Goal: Task Accomplishment & Management: Complete application form

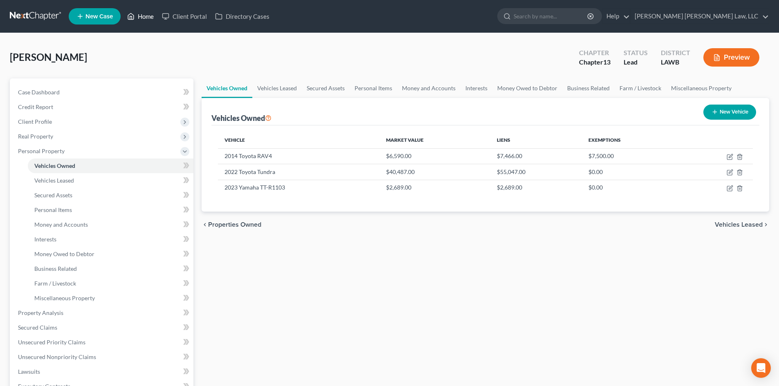
click at [145, 18] on link "Home" at bounding box center [140, 16] width 35 height 15
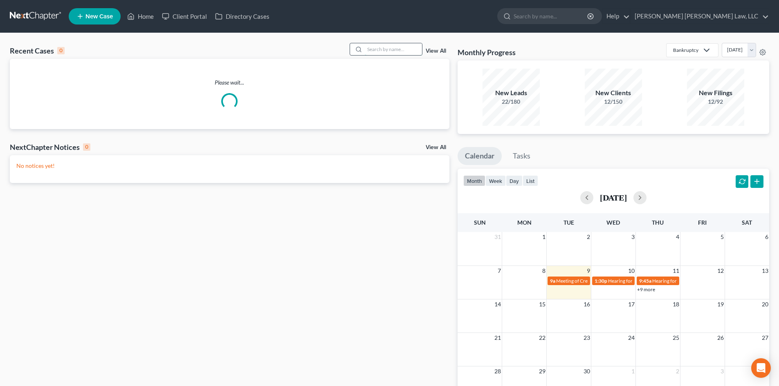
click at [388, 51] on input "search" at bounding box center [393, 49] width 57 height 12
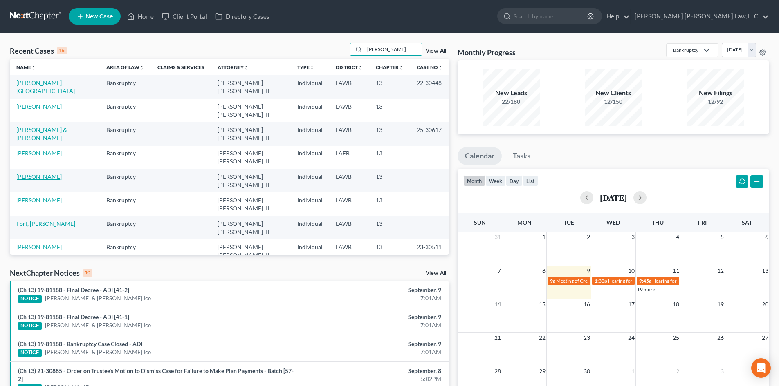
type input "[PERSON_NAME]"
click at [34, 178] on link "[PERSON_NAME]" at bounding box center [38, 176] width 45 height 7
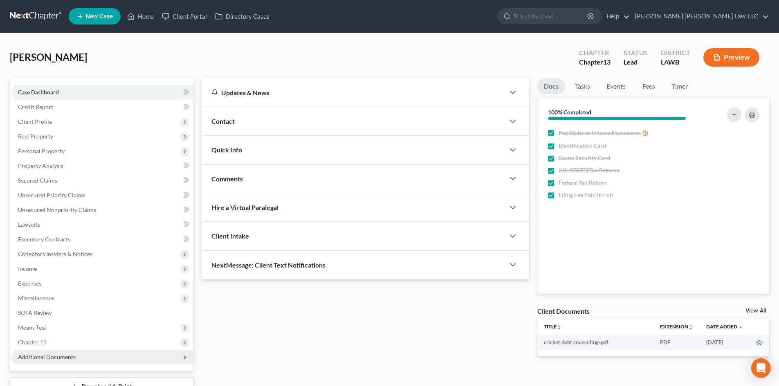
scroll to position [41, 0]
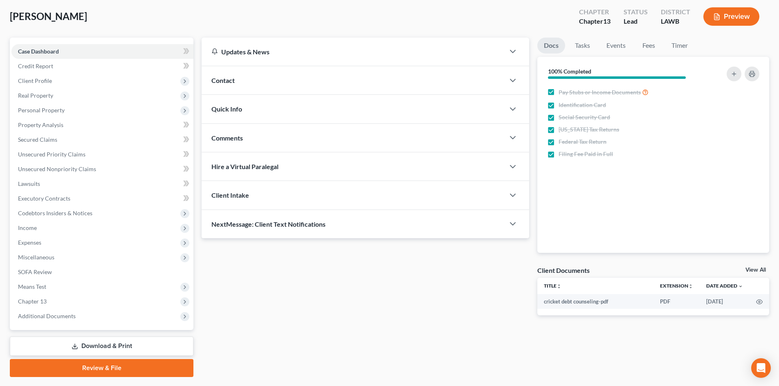
click at [96, 363] on link "Review & File" at bounding box center [102, 368] width 184 height 18
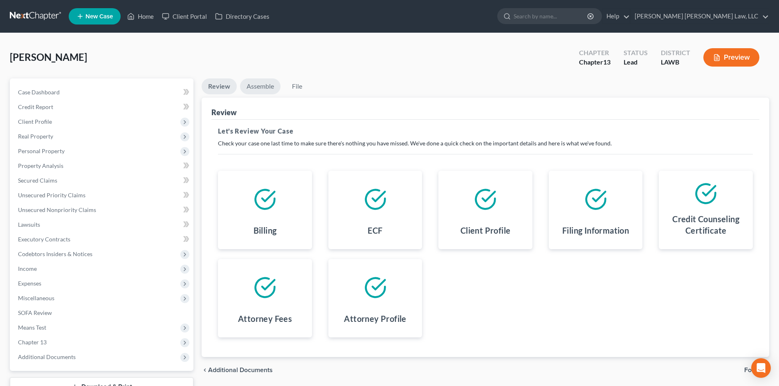
drag, startPoint x: 271, startPoint y: 88, endPoint x: 373, endPoint y: 158, distance: 124.2
click at [270, 88] on link "Assemble" at bounding box center [260, 86] width 40 height 16
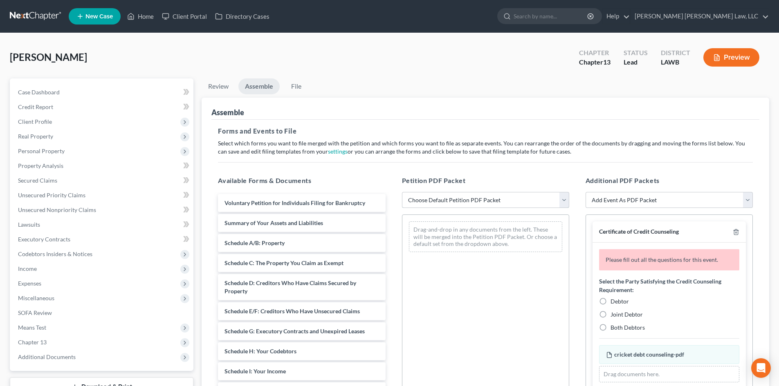
drag, startPoint x: 470, startPoint y: 194, endPoint x: 471, endPoint y: 203, distance: 9.5
click at [470, 194] on select "Choose Default Petition PDF Packet Complete Bankruptcy Petition (all forms and …" at bounding box center [485, 200] width 167 height 16
select select "0"
click at [402, 192] on select "Choose Default Petition PDF Packet Complete Bankruptcy Petition (all forms and …" at bounding box center [485, 200] width 167 height 16
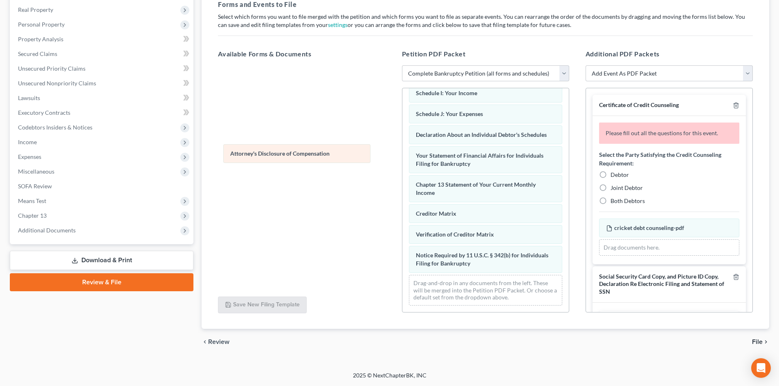
scroll to position [211, 0]
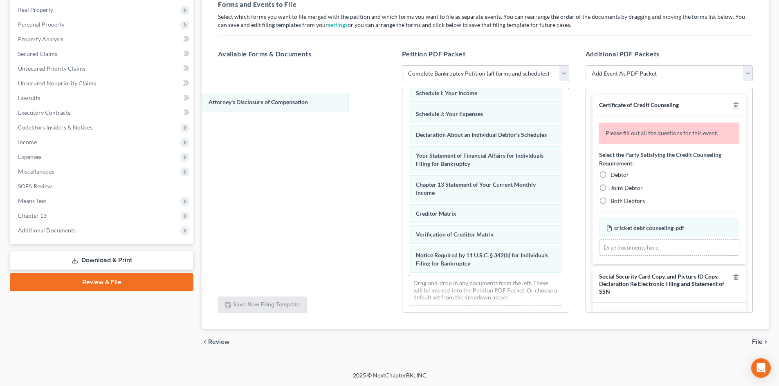
drag, startPoint x: 547, startPoint y: 265, endPoint x: 392, endPoint y: 124, distance: 209.5
click at [402, 92] on div "Attorney's Disclosure of Compensation Voluntary Petition for Individuals Filing…" at bounding box center [485, 99] width 166 height 426
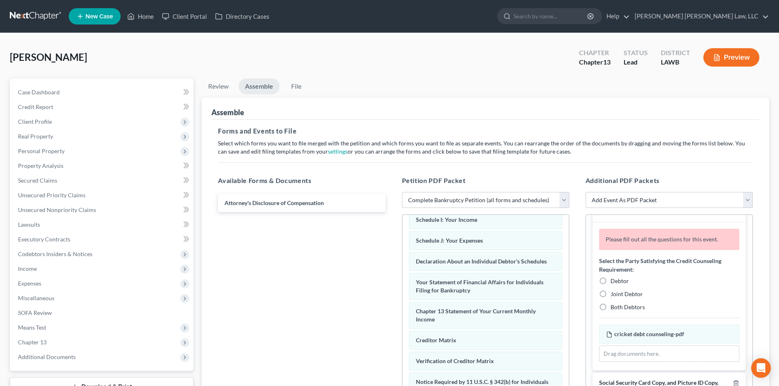
scroll to position [0, 0]
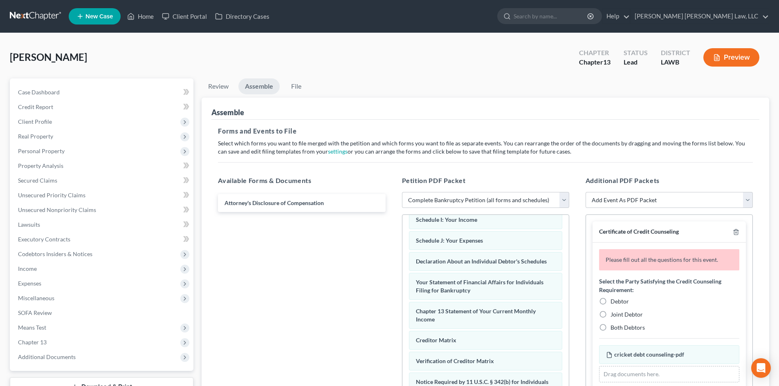
drag, startPoint x: 624, startPoint y: 298, endPoint x: 629, endPoint y: 297, distance: 5.0
click at [624, 298] on label "Debtor" at bounding box center [619, 302] width 18 height 8
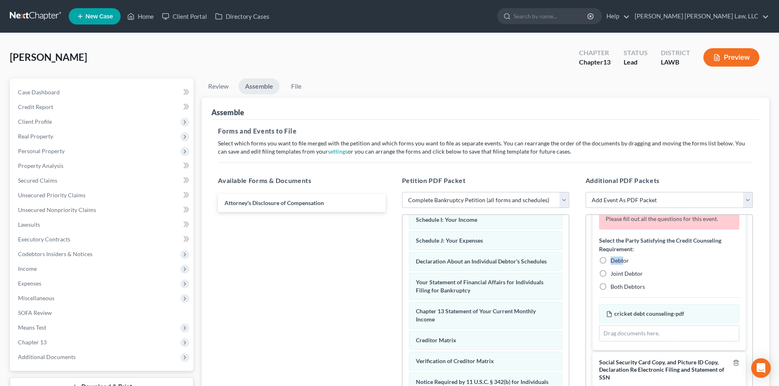
click at [613, 258] on span "Debtor" at bounding box center [619, 260] width 18 height 7
click at [614, 258] on input "Debtor" at bounding box center [616, 259] width 5 height 5
radio input "true"
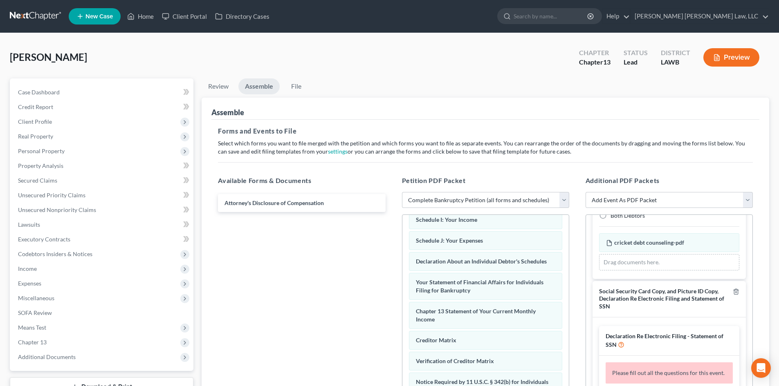
scroll to position [95, 0]
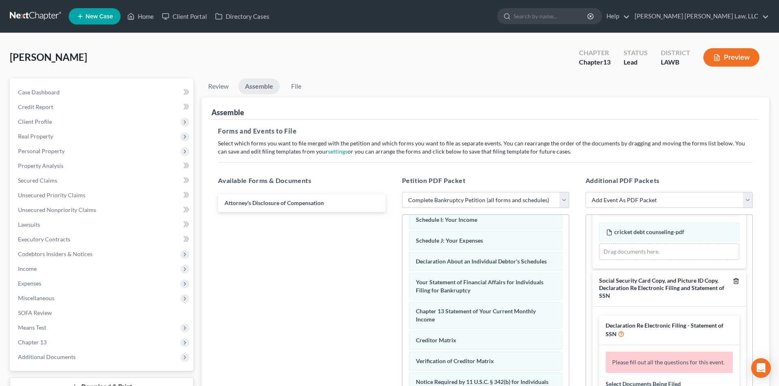
click at [733, 280] on icon "button" at bounding box center [736, 281] width 7 height 7
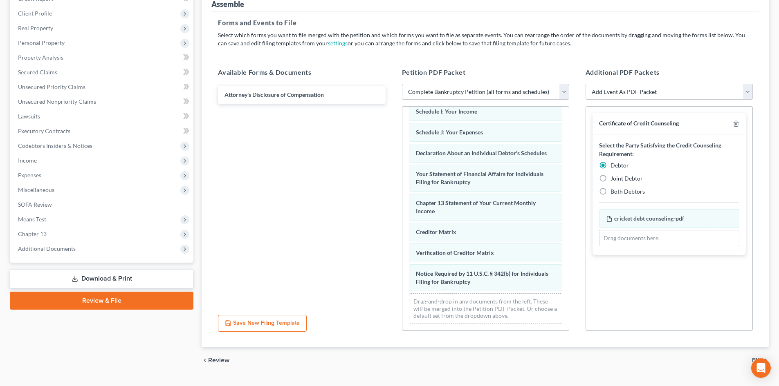
scroll to position [127, 0]
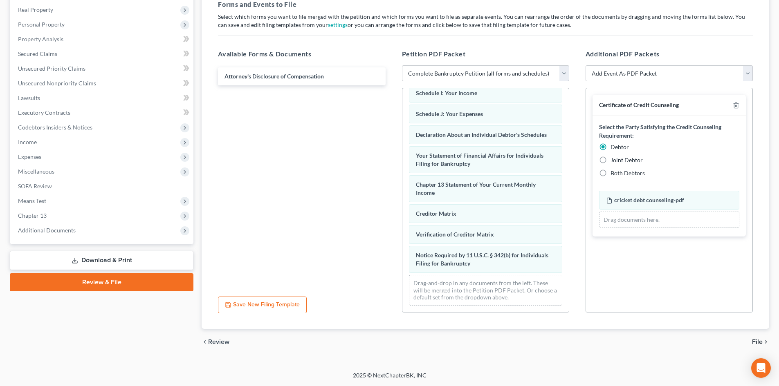
click at [761, 343] on span "File" at bounding box center [757, 342] width 11 height 7
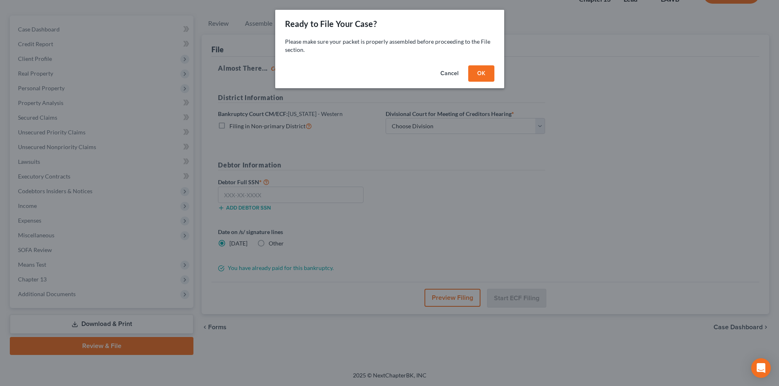
scroll to position [63, 0]
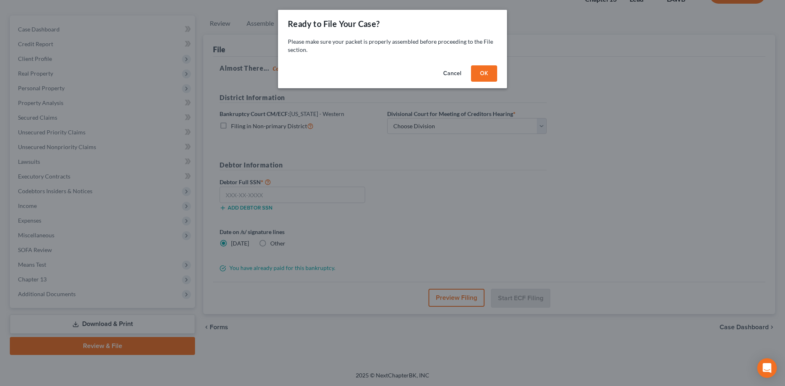
click at [485, 74] on button "OK" at bounding box center [484, 73] width 26 height 16
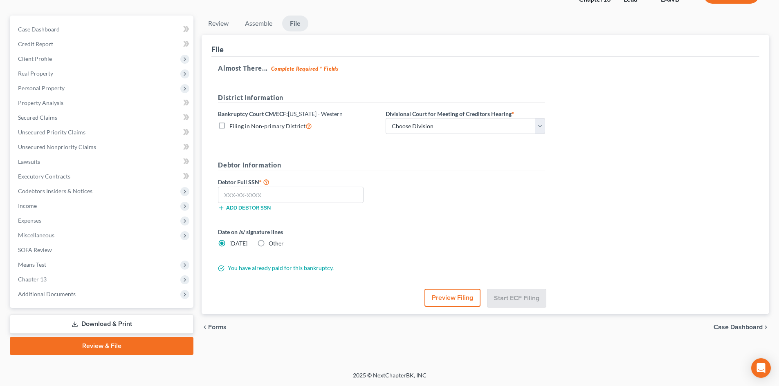
click at [284, 125] on span "Filing in Non-primary District" at bounding box center [267, 126] width 76 height 7
click at [238, 125] on input "Filing in Non-primary District" at bounding box center [235, 123] width 5 height 5
checkbox input "true"
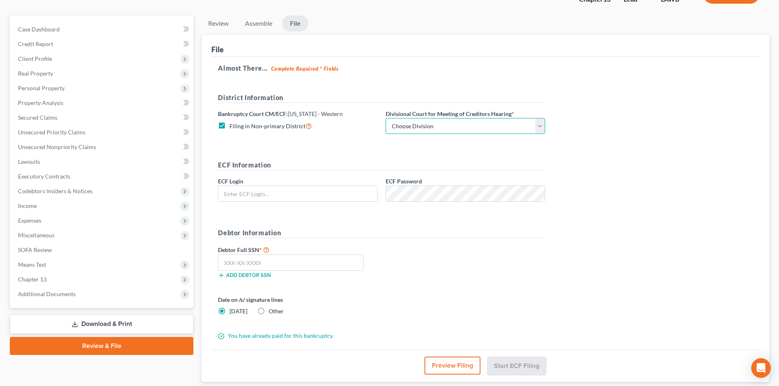
drag, startPoint x: 427, startPoint y: 123, endPoint x: 420, endPoint y: 134, distance: 12.5
click at [427, 123] on select "Choose Division [GEOGRAPHIC_DATA] [GEOGRAPHIC_DATA]-[GEOGRAPHIC_DATA] Lake [PER…" at bounding box center [465, 126] width 159 height 16
type input "[EMAIL_ADDRESS][DOMAIN_NAME]"
select select "3"
click at [386, 118] on select "Choose Division [GEOGRAPHIC_DATA] [GEOGRAPHIC_DATA]-[GEOGRAPHIC_DATA] Lake [PER…" at bounding box center [465, 126] width 159 height 16
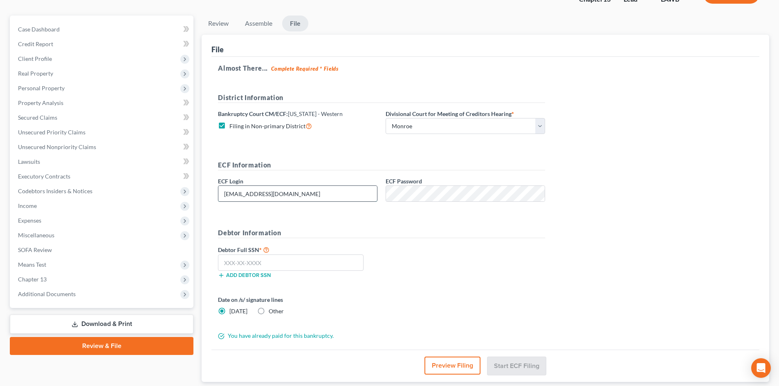
click at [338, 193] on input "[EMAIL_ADDRESS][DOMAIN_NAME]" at bounding box center [297, 194] width 159 height 16
type input "eoyoung3p"
click at [302, 265] on input "text" at bounding box center [291, 263] width 146 height 16
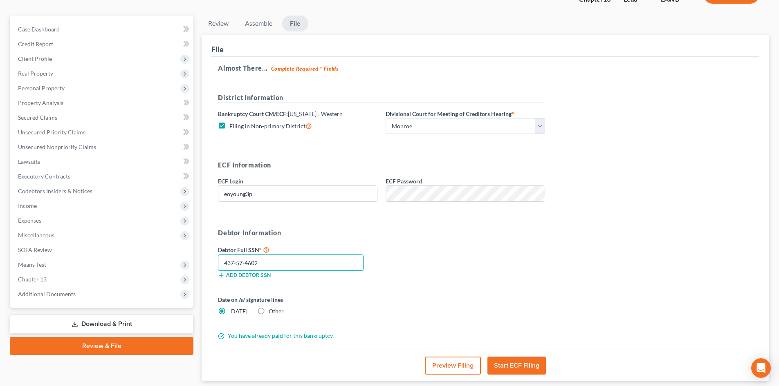
type input "437-57-4602"
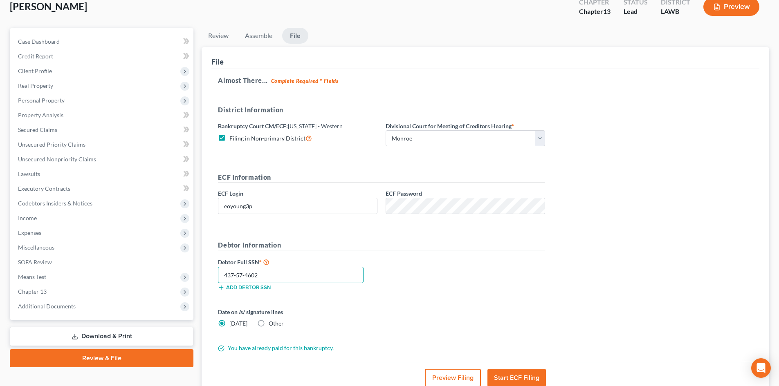
scroll to position [50, 0]
click at [446, 374] on button "Preview Filing" at bounding box center [453, 379] width 56 height 18
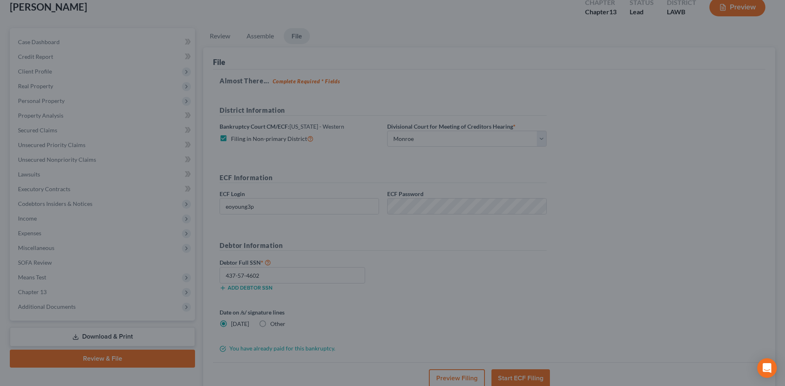
click at [745, 265] on div "Petition Preview Voluntary Petition for Individuals Filing for Bankruptcy × Ban…" at bounding box center [392, 193] width 785 height 386
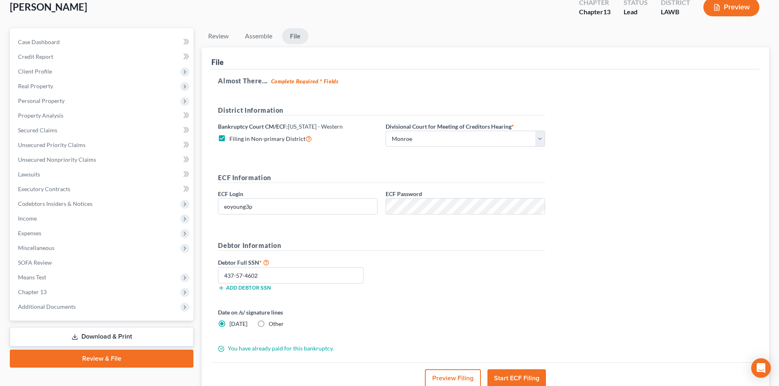
click at [513, 379] on button "Start ECF Filing" at bounding box center [516, 379] width 58 height 18
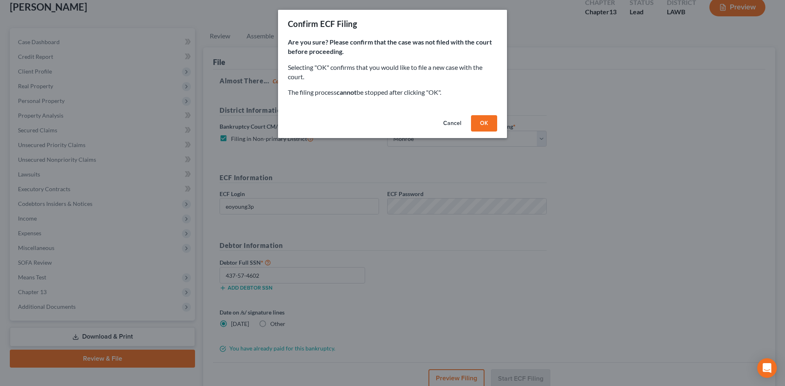
click at [491, 124] on button "OK" at bounding box center [484, 123] width 26 height 16
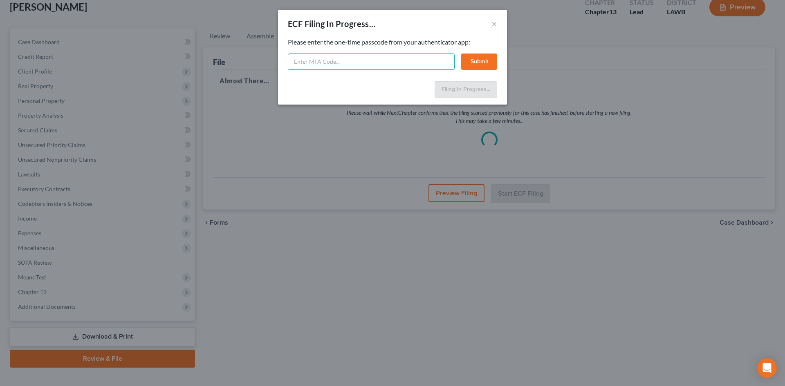
drag, startPoint x: 434, startPoint y: 58, endPoint x: 436, endPoint y: 49, distance: 8.5
click at [435, 57] on input "text" at bounding box center [371, 62] width 167 height 16
type input "589218"
click at [477, 61] on button "Submit" at bounding box center [479, 62] width 36 height 16
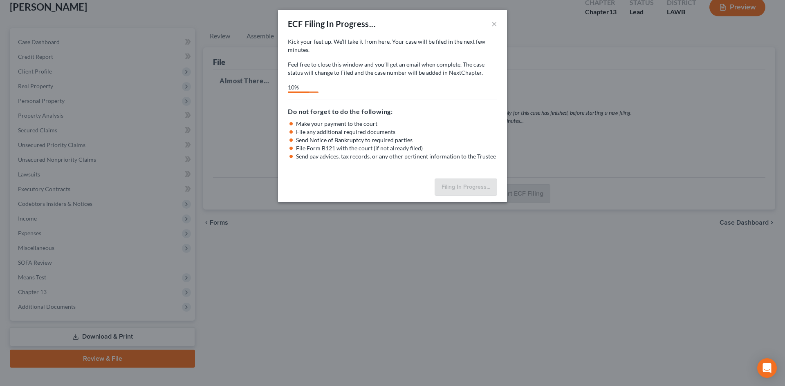
select select "3"
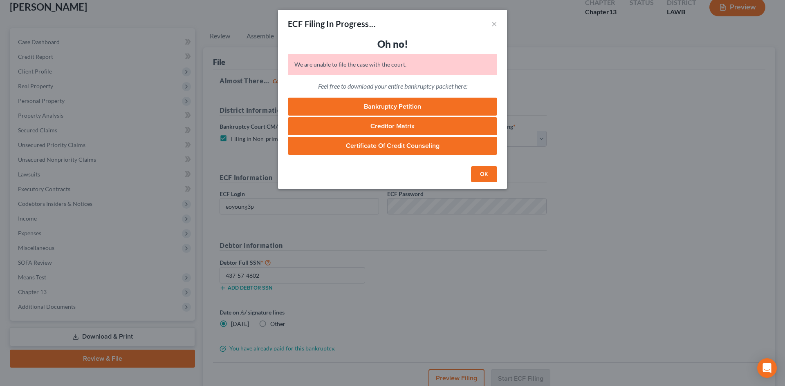
drag, startPoint x: 480, startPoint y: 178, endPoint x: 494, endPoint y: 172, distance: 15.6
click at [480, 180] on button "OK" at bounding box center [484, 174] width 26 height 16
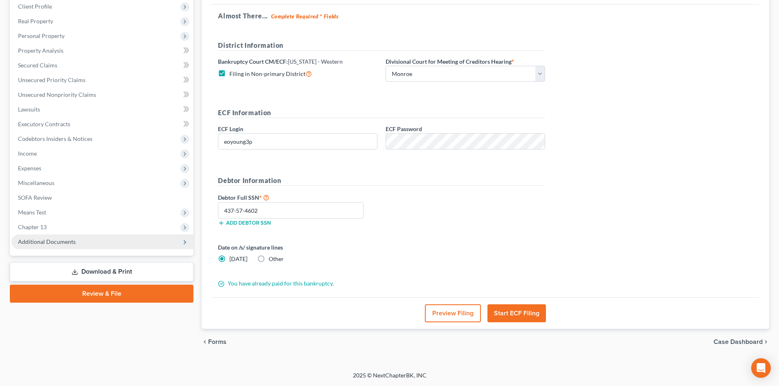
scroll to position [0, 0]
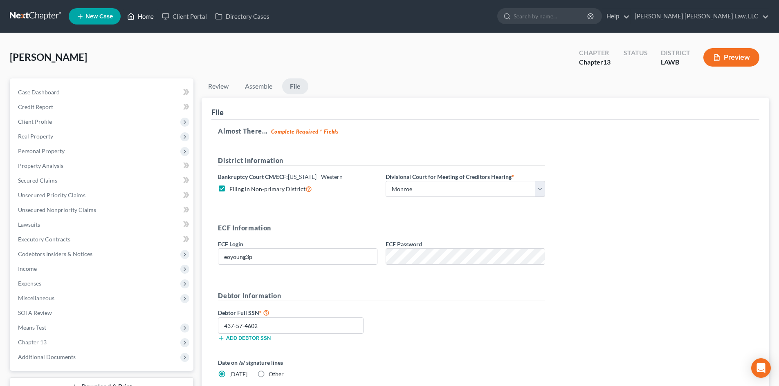
drag, startPoint x: 136, startPoint y: 21, endPoint x: 220, endPoint y: 51, distance: 88.6
click at [136, 21] on link "Home" at bounding box center [140, 16] width 35 height 15
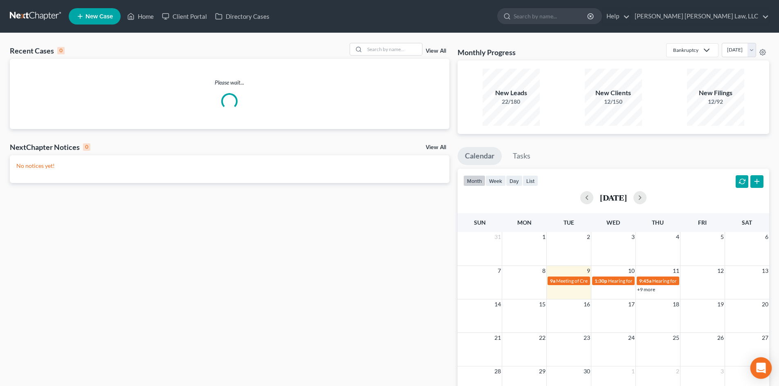
click at [764, 370] on icon "Open Intercom Messenger" at bounding box center [760, 368] width 9 height 11
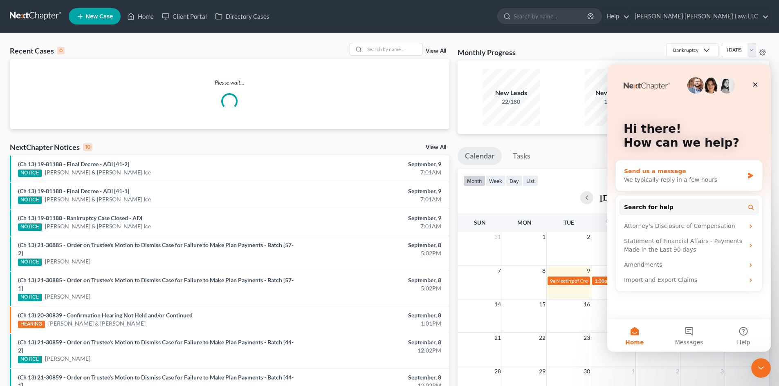
click at [707, 176] on div "We typically reply in a few hours" at bounding box center [684, 180] width 120 height 9
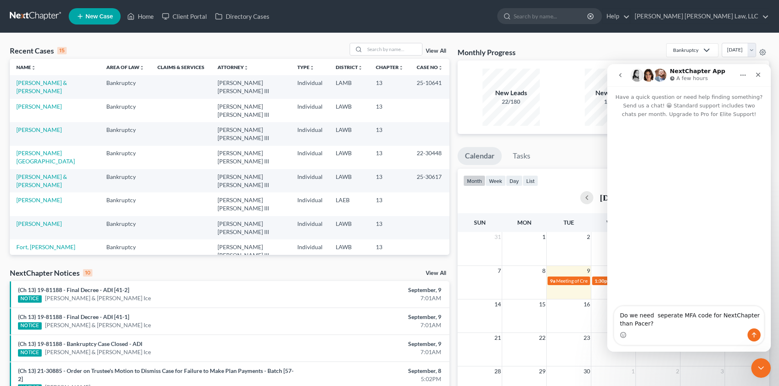
click at [665, 320] on textarea "Do we need seperate MFA code for NextChapter than Pacer?" at bounding box center [689, 318] width 150 height 22
click at [728, 314] on textarea "Do we need separate MFA code for NextChapter than Pacer?" at bounding box center [689, 318] width 150 height 22
click at [725, 317] on textarea "Do we need separate MFA code for NextChapter than Pacer?" at bounding box center [689, 318] width 150 height 22
click at [678, 325] on textarea "Do we need separate MFA code for Next Chapter than Pacer?" at bounding box center [689, 318] width 150 height 22
type textarea "Do we need separate MFA code for Next Chapter than Pacer to file cases?"
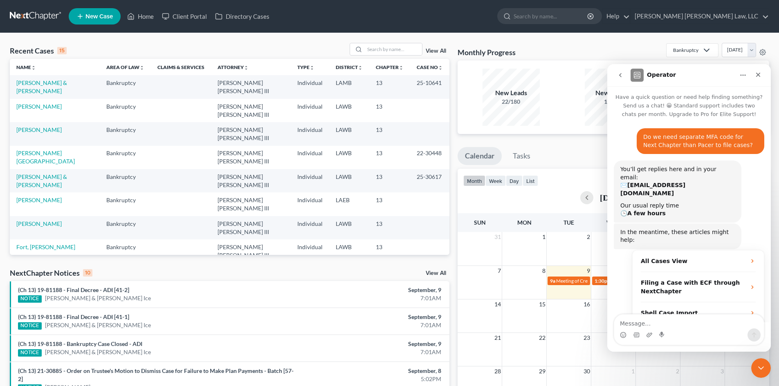
scroll to position [15, 0]
